Goal: Check status: Check status

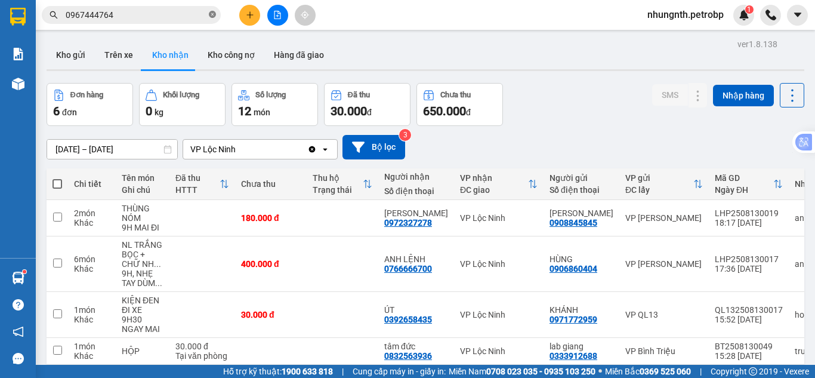
click at [211, 16] on icon "close-circle" at bounding box center [212, 14] width 7 height 7
drag, startPoint x: 160, startPoint y: 21, endPoint x: 167, endPoint y: 14, distance: 10.1
click at [163, 17] on span at bounding box center [131, 15] width 179 height 18
click at [168, 11] on input "text" at bounding box center [136, 14] width 141 height 13
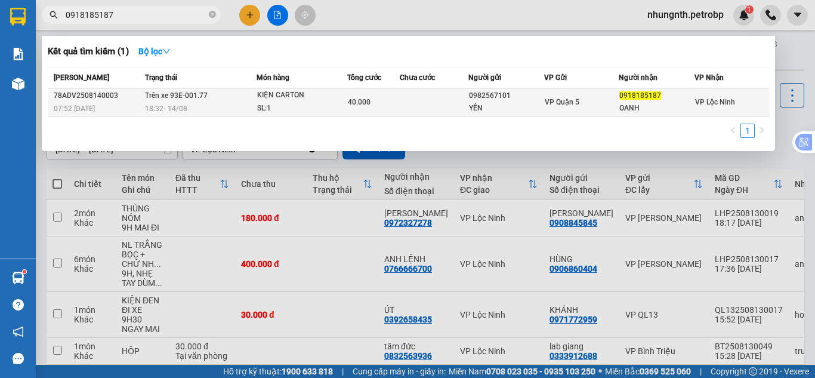
type input "0918185187"
click at [262, 107] on div "SL: 1" at bounding box center [301, 108] width 89 height 13
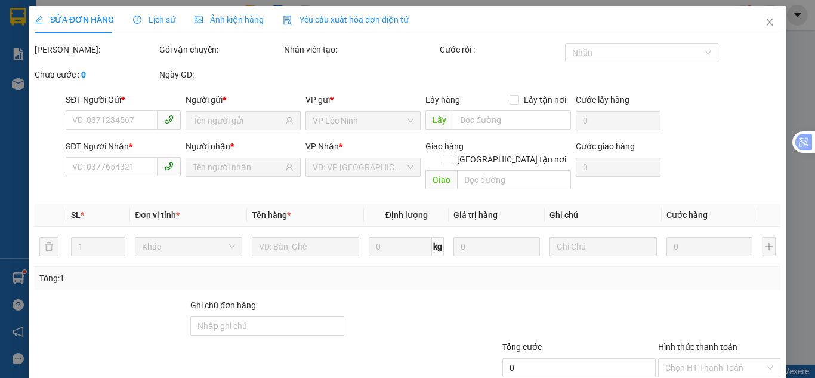
type input "0982567101"
type input "YẾN"
type input "0918185187"
type input "OANH"
type input "40.000"
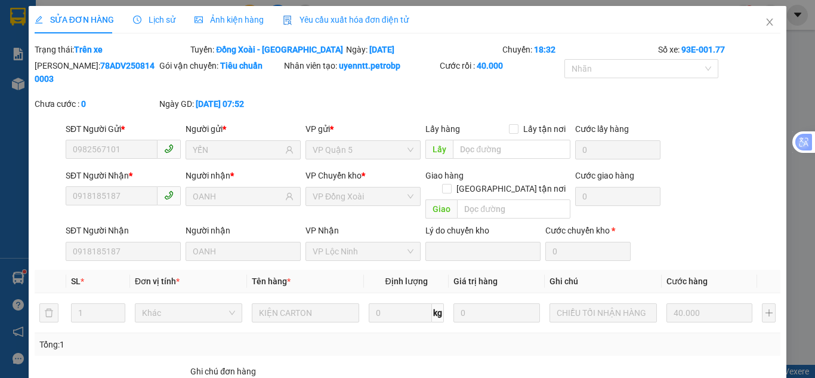
click at [168, 21] on span "Lịch sử" at bounding box center [154, 20] width 42 height 10
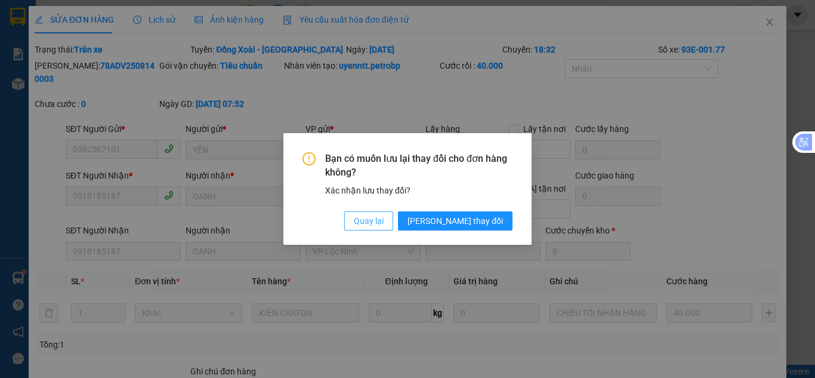
click at [384, 221] on span "Quay lại" at bounding box center [369, 220] width 30 height 13
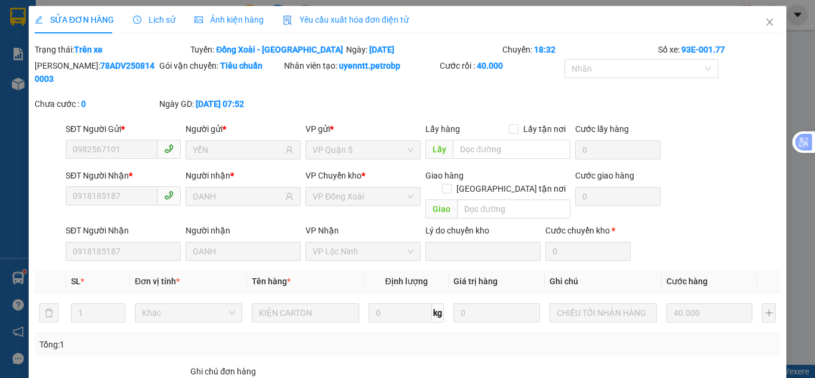
click at [154, 23] on span "Lịch sử" at bounding box center [154, 20] width 42 height 10
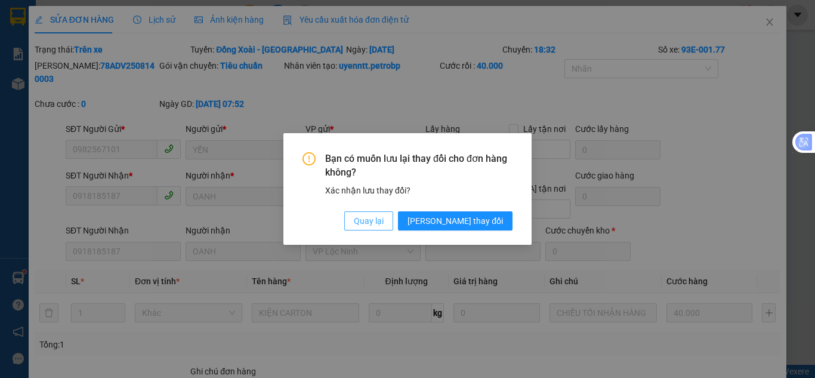
click at [384, 221] on span "Quay lại" at bounding box center [369, 220] width 30 height 13
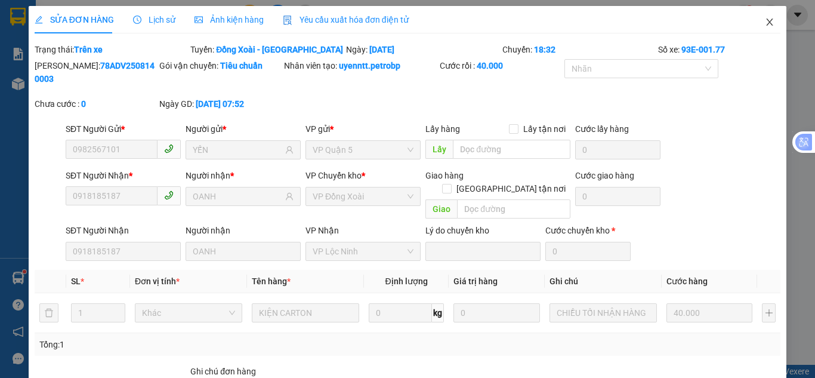
click at [765, 25] on icon "close" at bounding box center [770, 22] width 10 height 10
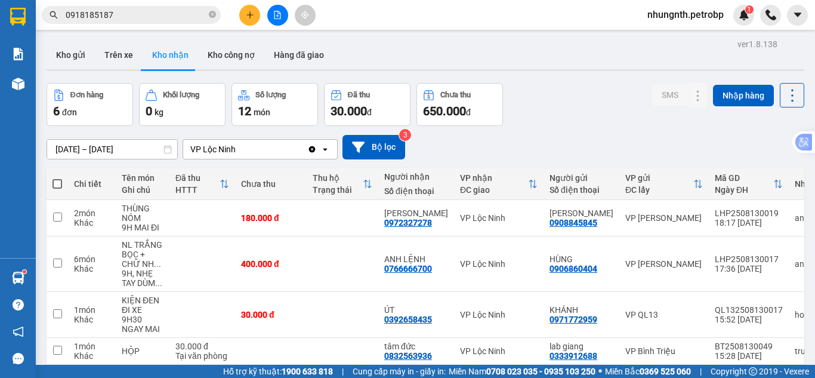
click at [132, 12] on input "0918185187" at bounding box center [136, 14] width 141 height 13
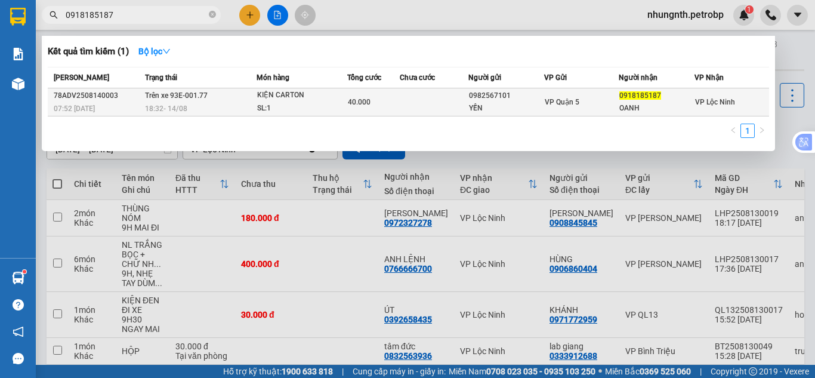
click at [244, 108] on div "18:32 [DATE]" at bounding box center [200, 108] width 111 height 13
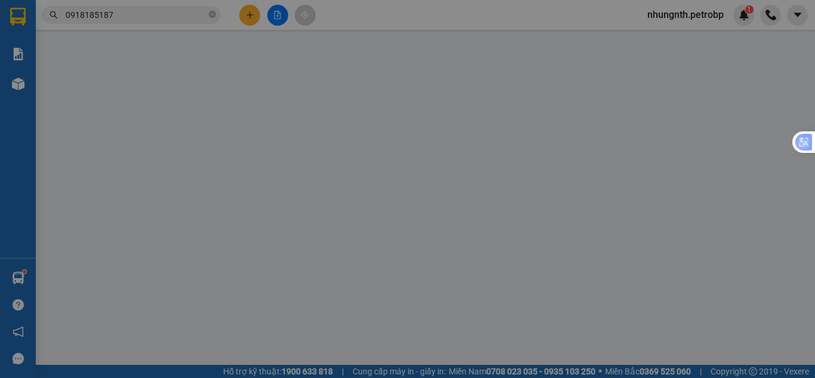
type input "0982567101"
type input "YẾN"
type input "0918185187"
type input "OANH"
type input "40.000"
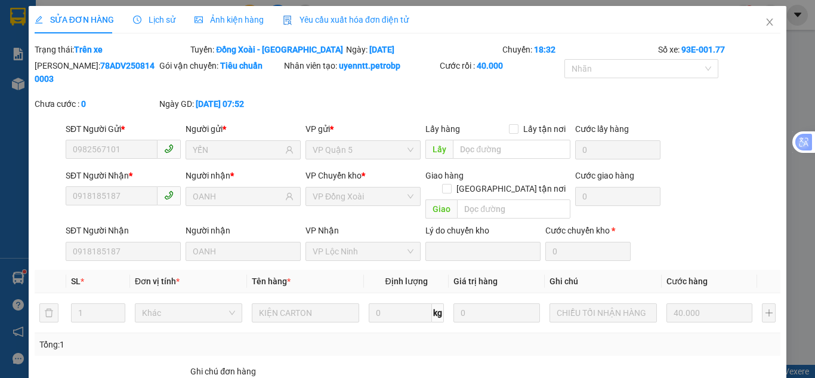
click at [153, 22] on span "Lịch sử" at bounding box center [154, 20] width 42 height 10
